Goal: Task Accomplishment & Management: Complete application form

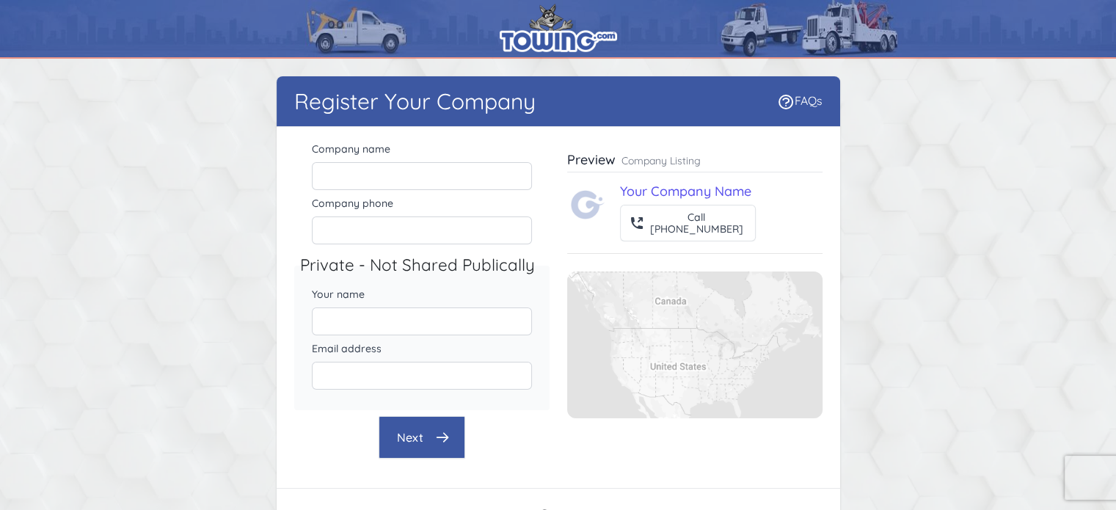
click at [480, 264] on legend "Private - Not Shared Publically" at bounding box center [427, 265] width 255 height 25
drag, startPoint x: 305, startPoint y: 260, endPoint x: 348, endPoint y: 262, distance: 43.3
click at [348, 262] on legend "Private - Not Shared Publically" at bounding box center [427, 265] width 255 height 25
drag, startPoint x: 376, startPoint y: 263, endPoint x: 489, endPoint y: 257, distance: 113.1
click at [489, 257] on legend "Private - Not Shared Publically" at bounding box center [427, 265] width 255 height 25
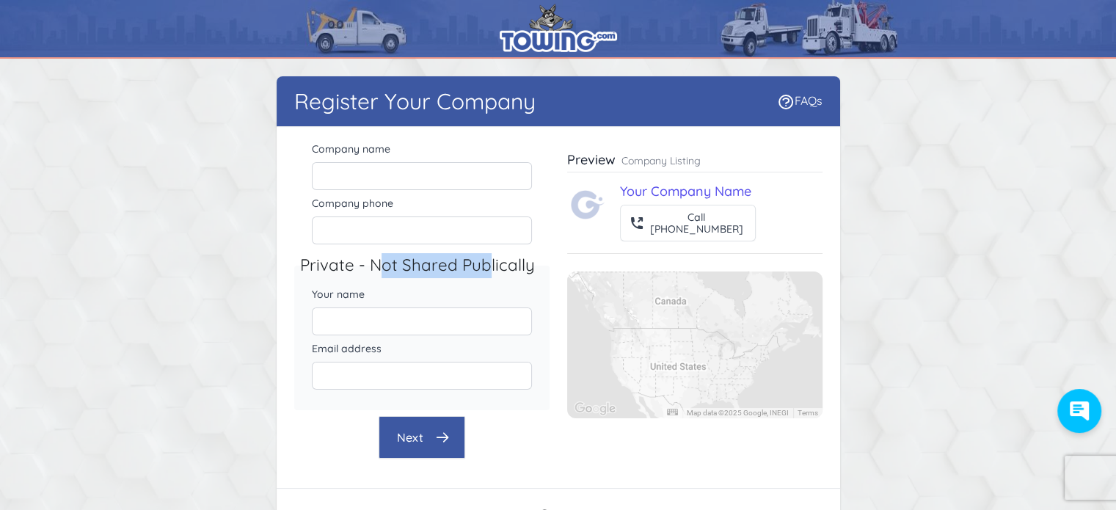
click at [489, 257] on legend "Private - Not Shared Publically" at bounding box center [427, 265] width 255 height 25
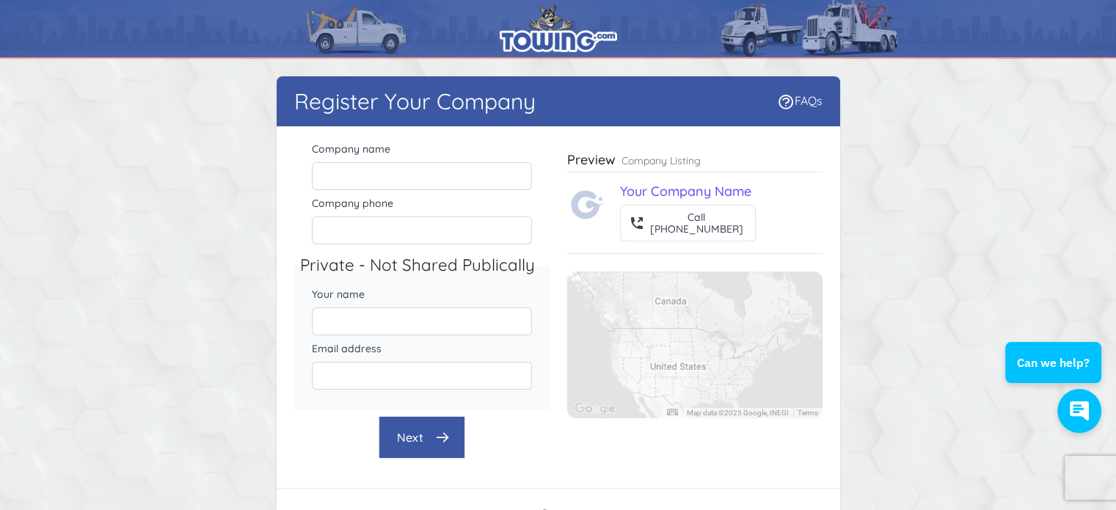
click at [367, 268] on legend "Private - Not Shared Publically" at bounding box center [427, 265] width 255 height 25
drag, startPoint x: 367, startPoint y: 268, endPoint x: 513, endPoint y: 263, distance: 146.1
click at [513, 263] on legend "Private - Not Shared Publically" at bounding box center [427, 265] width 255 height 25
click at [477, 329] on input "Your name" at bounding box center [422, 321] width 220 height 28
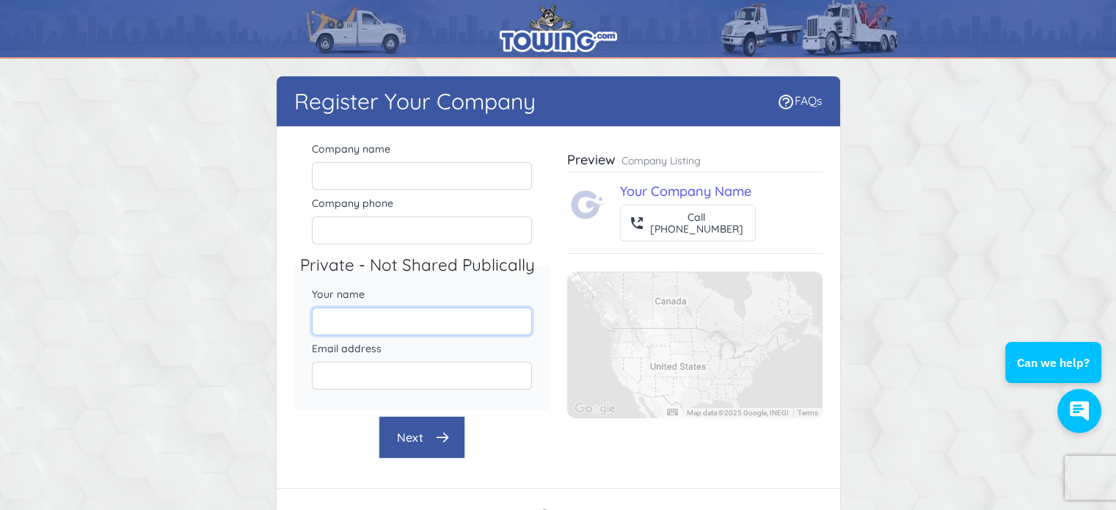
click at [477, 329] on input "Your name" at bounding box center [422, 321] width 220 height 28
click at [484, 362] on input "Email address" at bounding box center [422, 376] width 220 height 28
click at [531, 284] on div "Your name" at bounding box center [421, 311] width 255 height 54
click at [598, 163] on h3 "Preview" at bounding box center [591, 160] width 48 height 18
drag, startPoint x: 628, startPoint y: 159, endPoint x: 686, endPoint y: 155, distance: 58.1
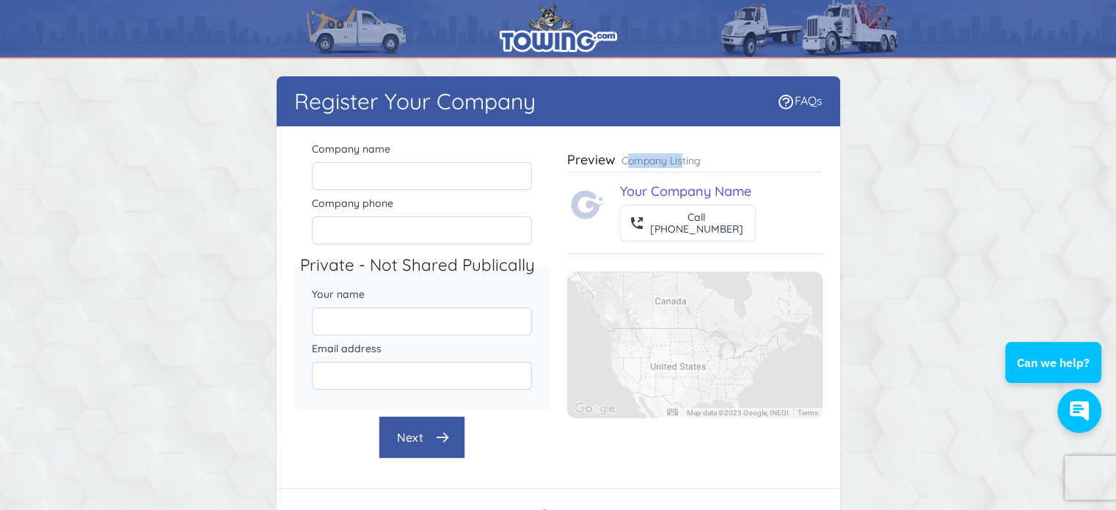
click at [686, 155] on p "Company Listing" at bounding box center [660, 160] width 79 height 15
click at [589, 211] on img at bounding box center [587, 204] width 35 height 35
click at [657, 329] on div at bounding box center [694, 344] width 255 height 147
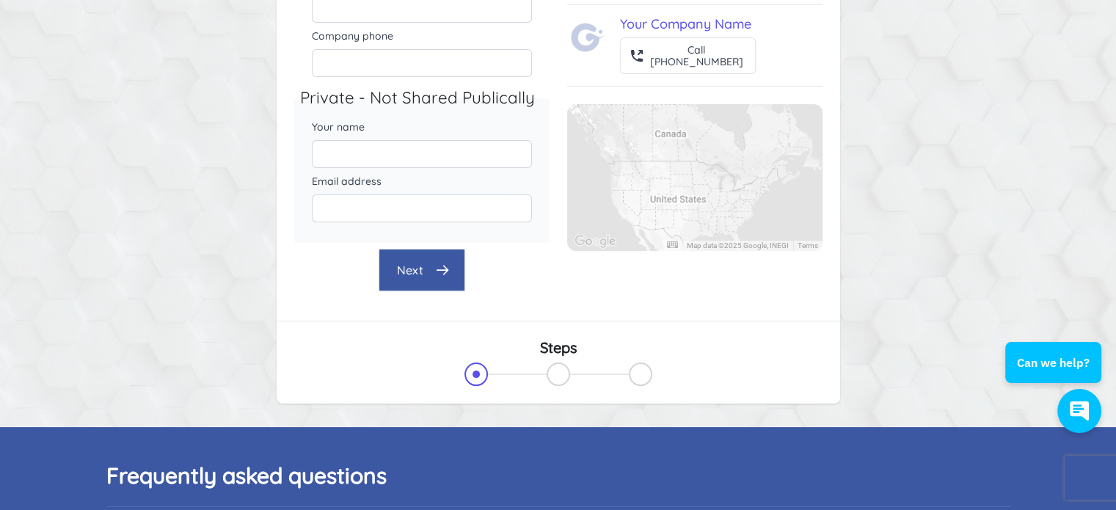
click at [574, 367] on div at bounding box center [587, 373] width 82 height 23
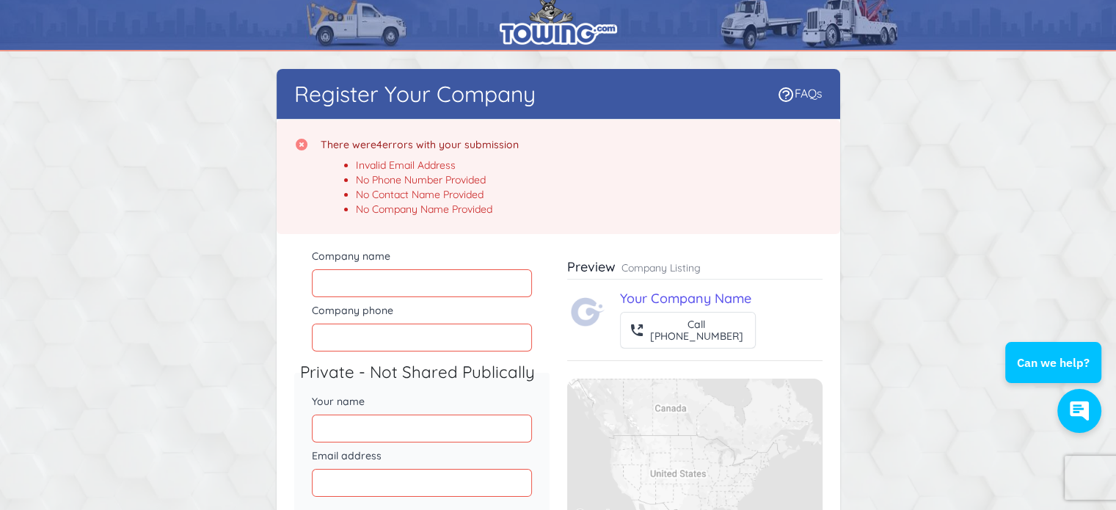
click at [557, 372] on div "Company name Company phone Private - Not Shared Publically Your name Email addr…" at bounding box center [558, 406] width 528 height 320
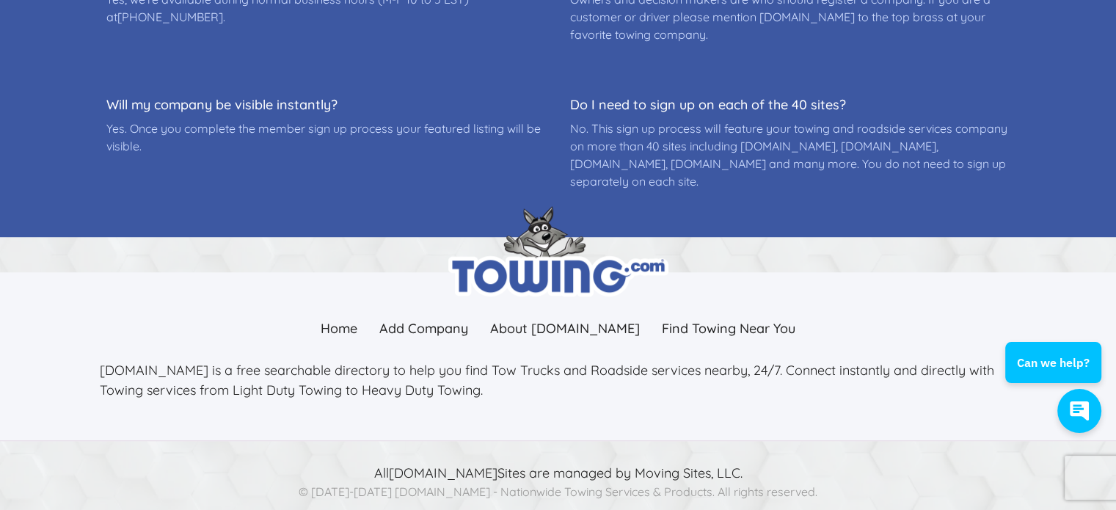
scroll to position [990, 0]
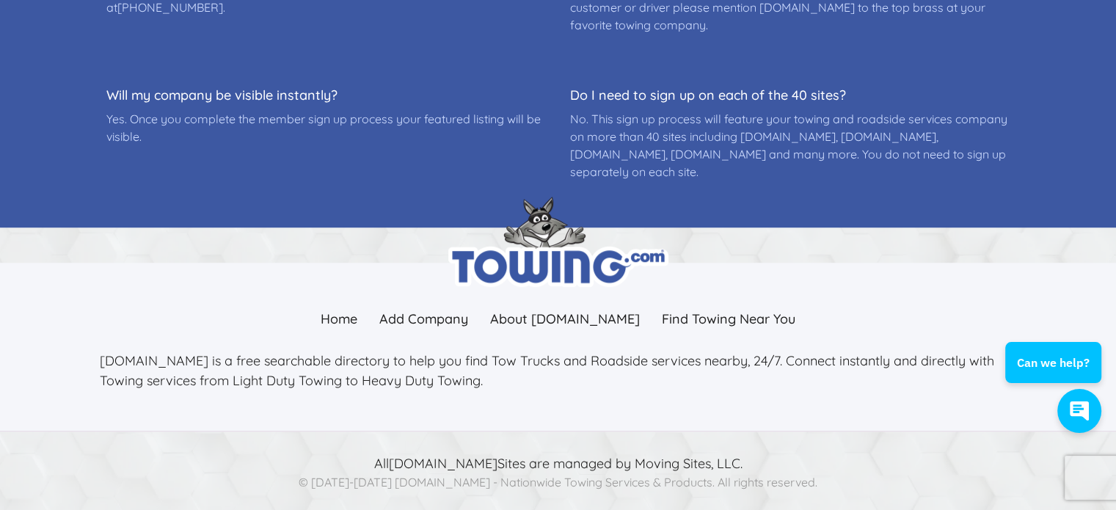
click at [722, 260] on div at bounding box center [558, 242] width 917 height 90
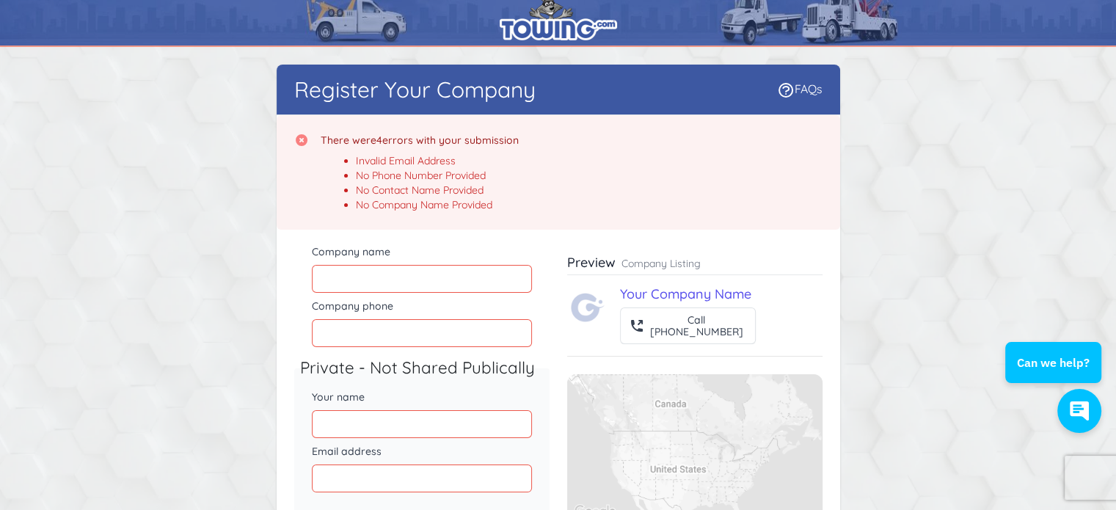
scroll to position [0, 0]
